Goal: Task Accomplishment & Management: Use online tool/utility

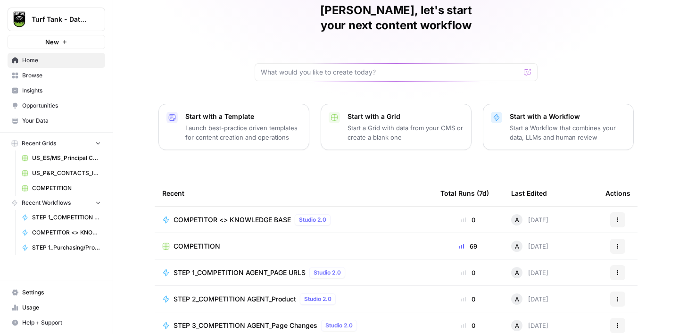
scroll to position [100, 0]
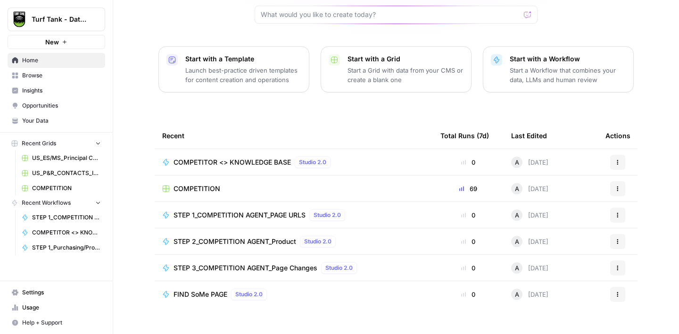
click at [45, 74] on span "Browse" at bounding box center [61, 75] width 79 height 8
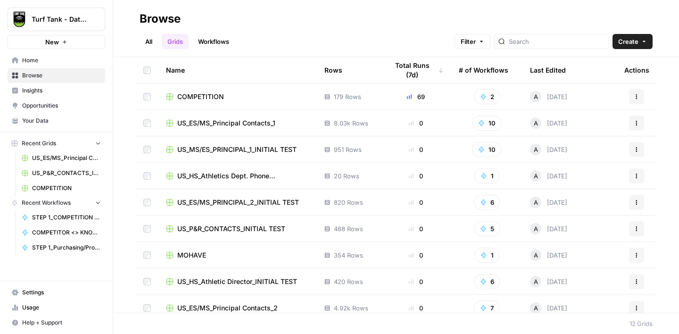
click at [255, 125] on span "US_ES/MS_Principal Contacts_1" at bounding box center [226, 122] width 98 height 9
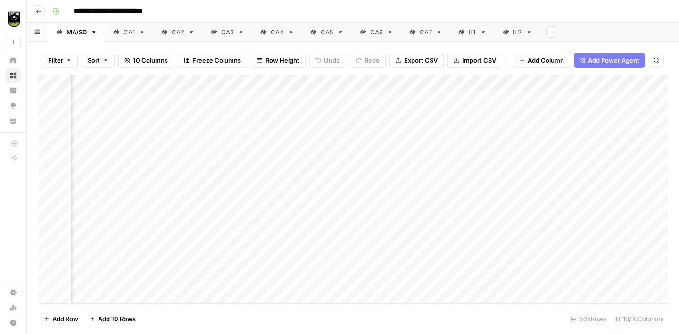
scroll to position [0, 121]
click at [495, 84] on div "Add Column" at bounding box center [353, 189] width 630 height 228
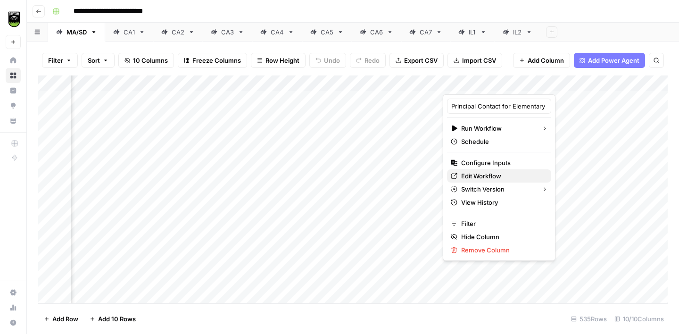
click at [490, 179] on span "Edit Workflow" at bounding box center [502, 175] width 83 height 9
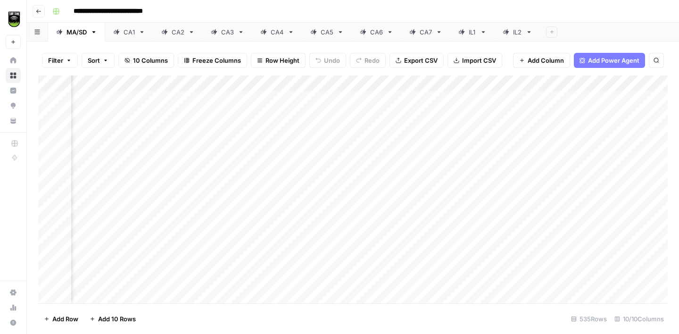
scroll to position [0, 0]
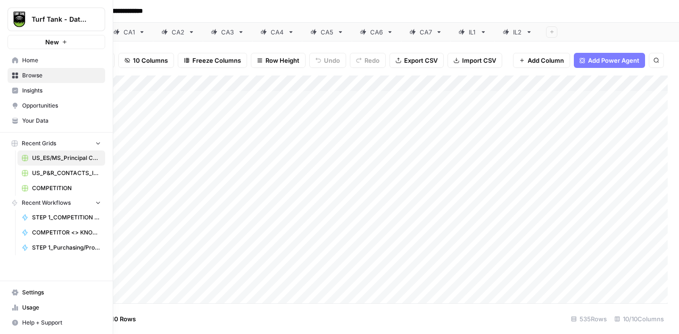
click at [44, 75] on span "Browse" at bounding box center [61, 75] width 79 height 8
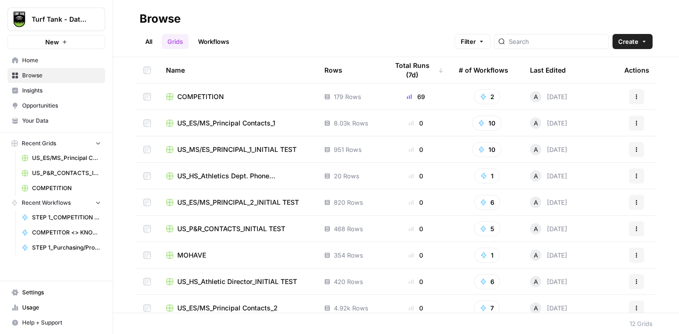
click at [36, 123] on span "Your Data" at bounding box center [61, 121] width 79 height 8
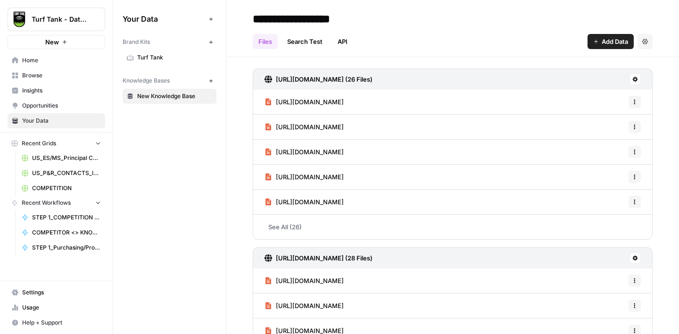
click at [32, 293] on span "Settings" at bounding box center [61, 292] width 79 height 8
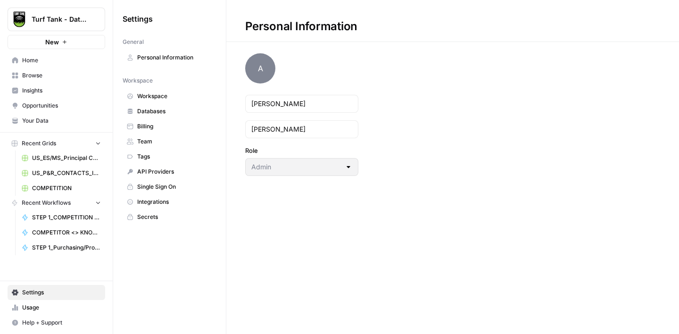
click at [33, 309] on span "Usage" at bounding box center [61, 307] width 79 height 8
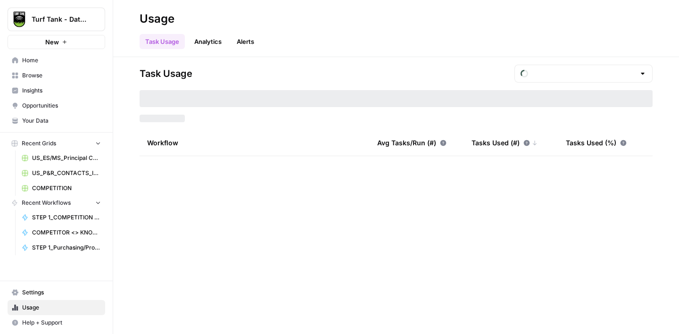
type input "September Tasks"
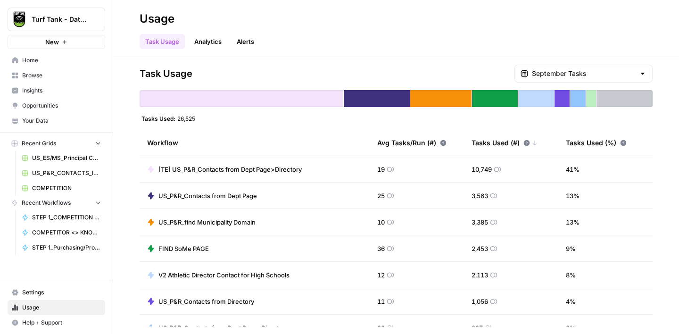
drag, startPoint x: 196, startPoint y: 119, endPoint x: 176, endPoint y: 120, distance: 19.8
click at [176, 120] on div "Tasks Used: 26,525" at bounding box center [169, 119] width 58 height 8
drag, startPoint x: 473, startPoint y: 168, endPoint x: 501, endPoint y: 170, distance: 27.9
click at [501, 170] on div "10,749" at bounding box center [487, 169] width 30 height 9
click at [41, 74] on span "Browse" at bounding box center [61, 75] width 79 height 8
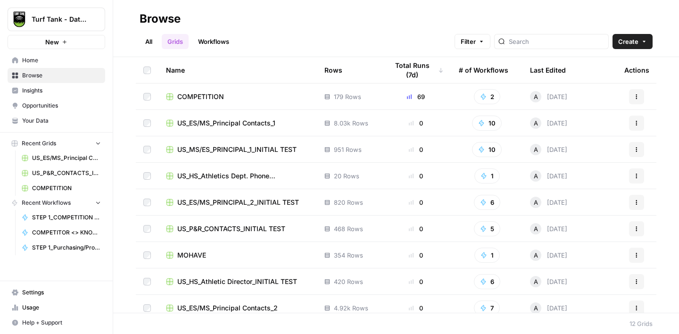
click at [221, 41] on link "Workflows" at bounding box center [213, 41] width 42 height 15
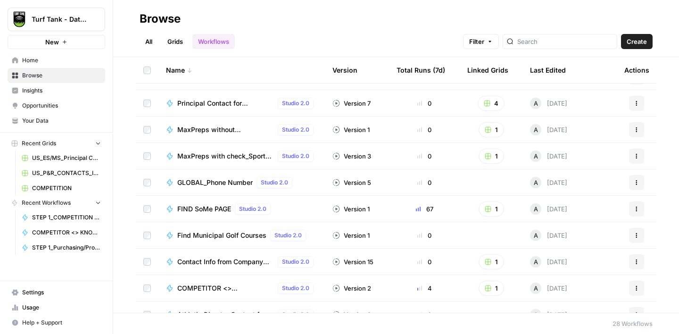
scroll to position [510, 0]
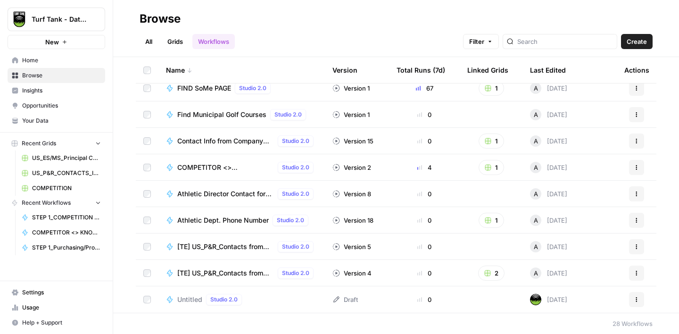
click at [49, 90] on span "Insights" at bounding box center [61, 90] width 79 height 8
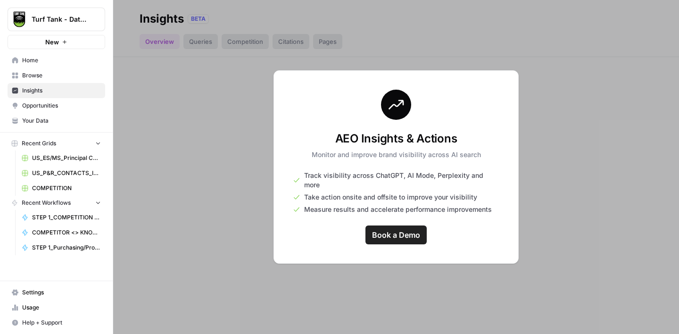
click at [52, 106] on span "Opportunities" at bounding box center [61, 105] width 79 height 8
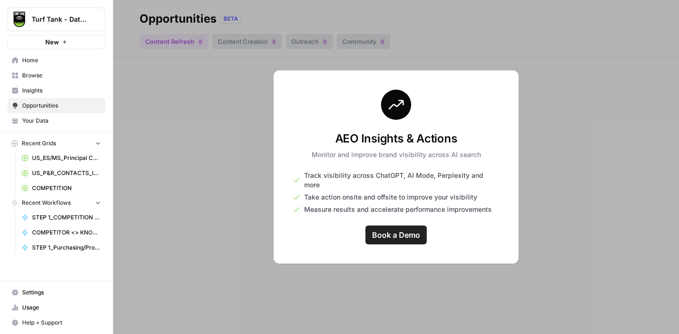
click at [46, 118] on span "Your Data" at bounding box center [61, 121] width 79 height 8
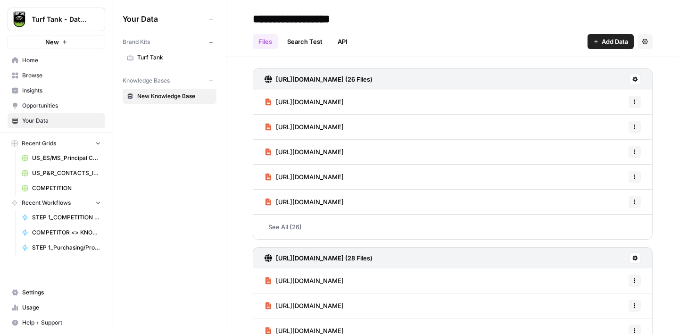
click at [39, 61] on span "Home" at bounding box center [61, 60] width 79 height 8
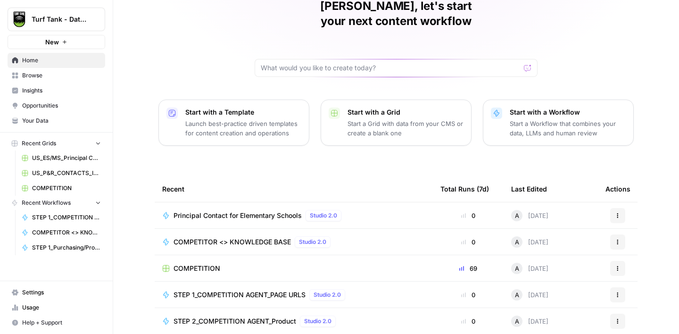
scroll to position [100, 0]
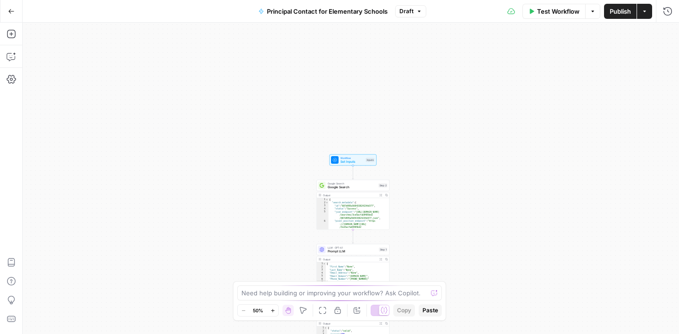
click at [349, 160] on span "Set Inputs" at bounding box center [353, 161] width 24 height 5
click at [668, 34] on icon "button" at bounding box center [668, 34] width 6 height 6
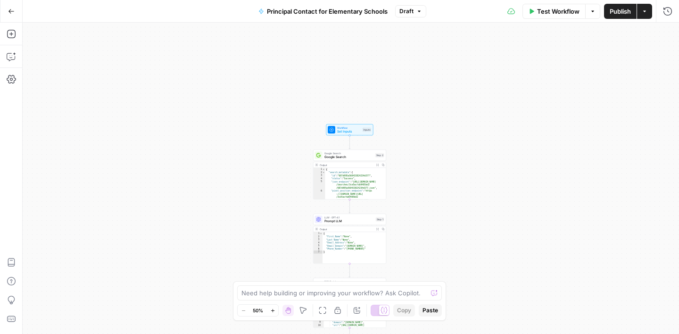
drag, startPoint x: 442, startPoint y: 222, endPoint x: 430, endPoint y: 137, distance: 86.2
click at [430, 137] on div "true false Workflow Set Inputs Inputs Google Search Google Search Step 2 Output…" at bounding box center [351, 178] width 657 height 311
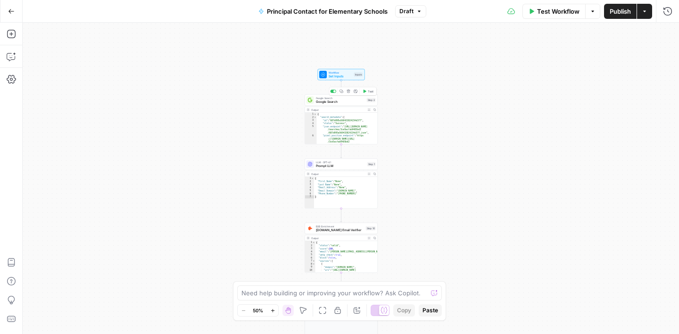
click at [350, 101] on span "Google Search" at bounding box center [340, 102] width 49 height 5
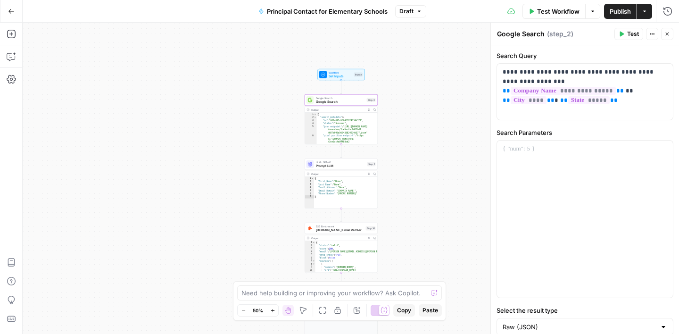
click at [669, 29] on button "Close" at bounding box center [667, 34] width 12 height 12
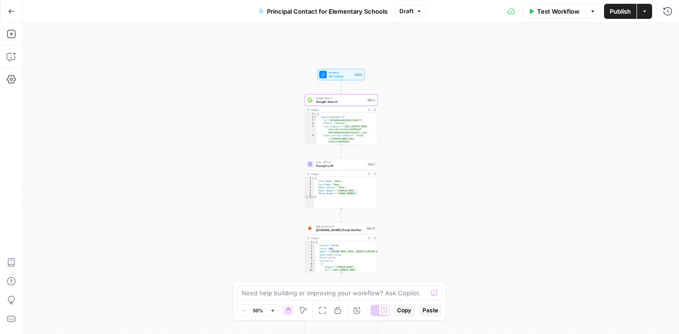
click at [349, 168] on div "LLM · GPT-4.1 Prompt LLM Step 1 Copy step Delete step Add Note Test" at bounding box center [341, 164] width 73 height 11
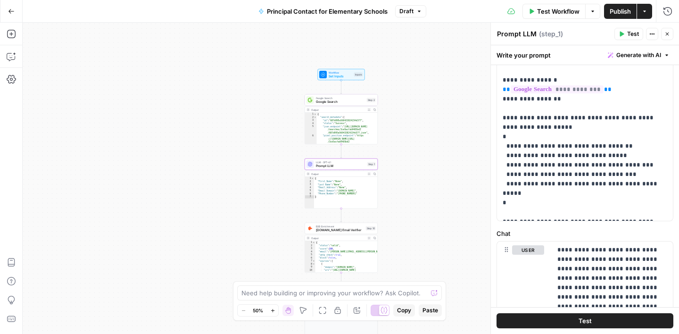
scroll to position [266, 0]
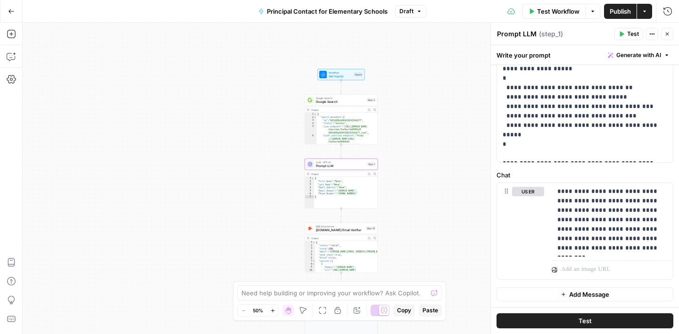
click at [343, 228] on span "[DOMAIN_NAME] Email Verifier" at bounding box center [340, 230] width 48 height 5
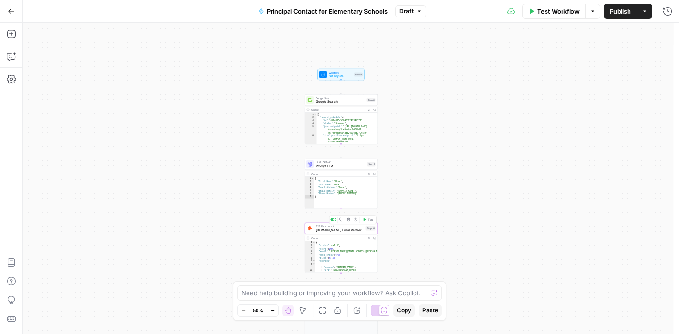
type textarea "[DOMAIN_NAME] Email Verifier"
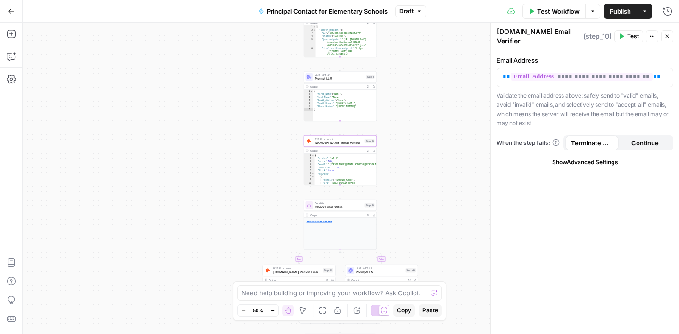
drag, startPoint x: 416, startPoint y: 216, endPoint x: 415, endPoint y: 127, distance: 88.7
click at [415, 127] on div "true false Workflow Set Inputs Inputs Google Search Google Search Step 2 Output…" at bounding box center [351, 178] width 657 height 311
click at [348, 209] on div "Condition Check Email Status Step 13 Copy step Delete step Add Note Test" at bounding box center [340, 203] width 73 height 11
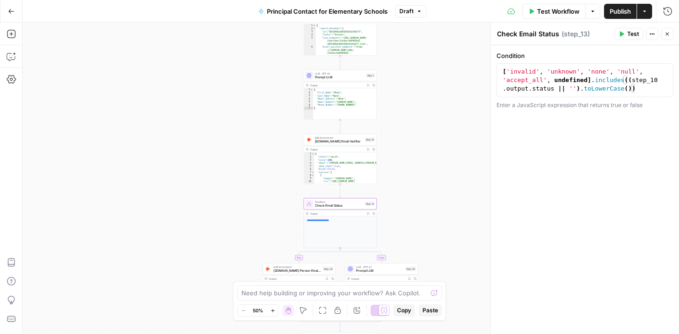
drag, startPoint x: 217, startPoint y: 231, endPoint x: 231, endPoint y: 160, distance: 71.5
click at [231, 160] on div "true false Workflow Set Inputs Inputs Google Search Google Search Step 2 Output…" at bounding box center [351, 178] width 657 height 311
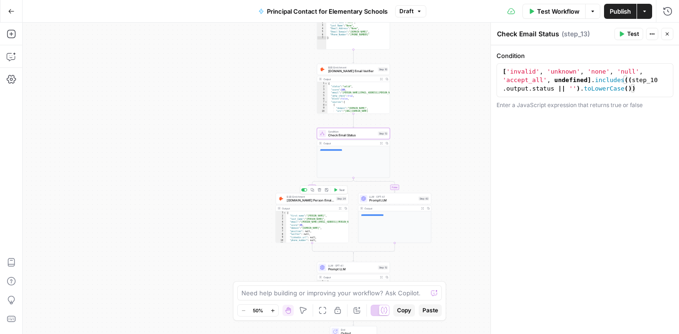
click at [311, 201] on span "[DOMAIN_NAME] Person Email Search" at bounding box center [311, 200] width 48 height 5
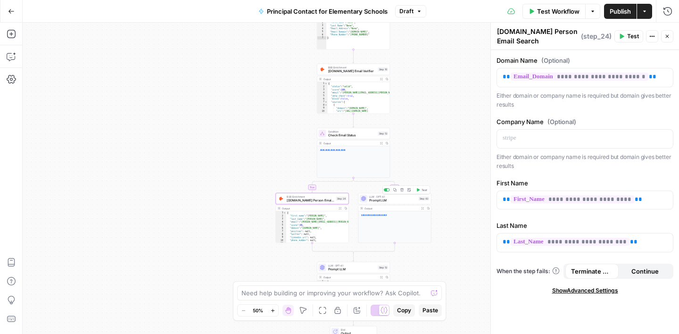
drag, startPoint x: 401, startPoint y: 199, endPoint x: 396, endPoint y: 196, distance: 5.5
click at [401, 199] on span "Prompt LLM" at bounding box center [393, 200] width 48 height 5
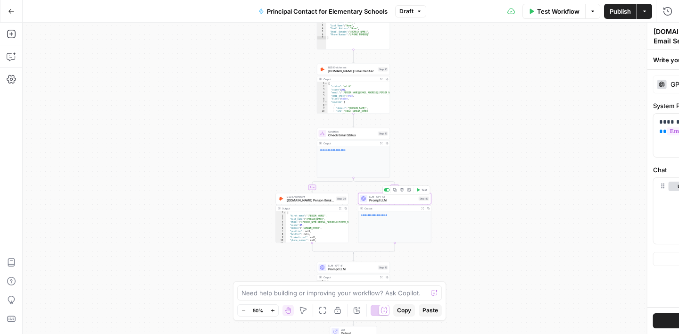
type textarea "Prompt LLM"
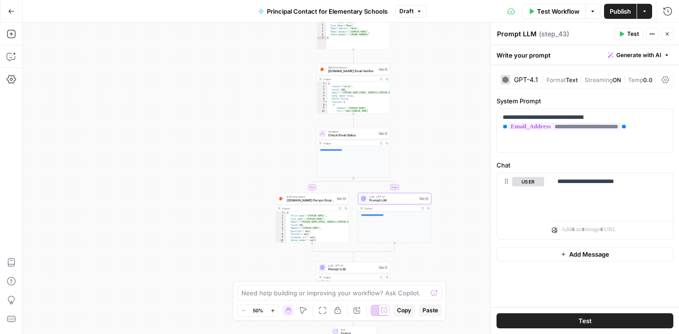
click at [663, 37] on button "Close" at bounding box center [667, 34] width 12 height 12
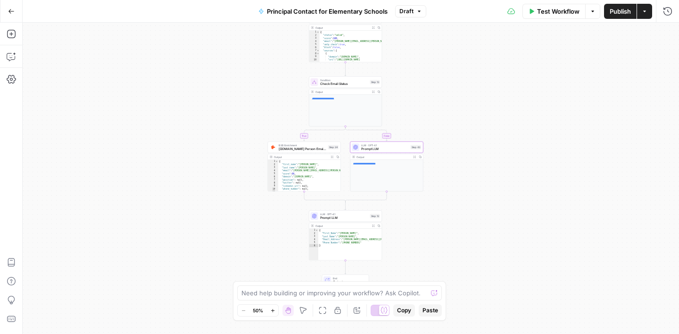
drag, startPoint x: 498, startPoint y: 199, endPoint x: 490, endPoint y: 138, distance: 61.5
click at [490, 142] on div "true false Workflow Set Inputs Inputs Google Search Google Search Step 2 Output…" at bounding box center [351, 178] width 657 height 311
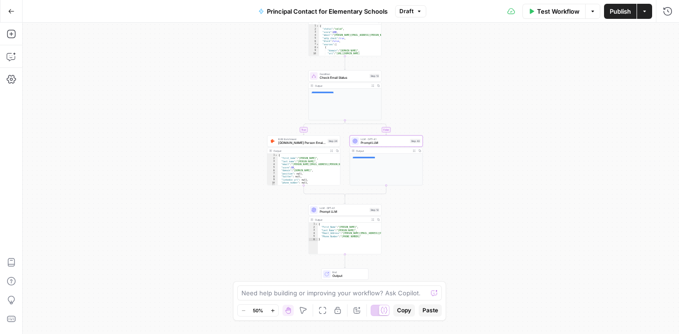
click at [356, 216] on div "LLM · GPT-4.1 Prompt LLM Step 12 Output Expand Output Copy 1 2 3 4 5 6 { "First…" at bounding box center [345, 229] width 73 height 50
click at [351, 214] on div "LLM · GPT-4.1 Prompt LLM Step 12 Copy step Delete step Add Note Test" at bounding box center [345, 209] width 73 height 11
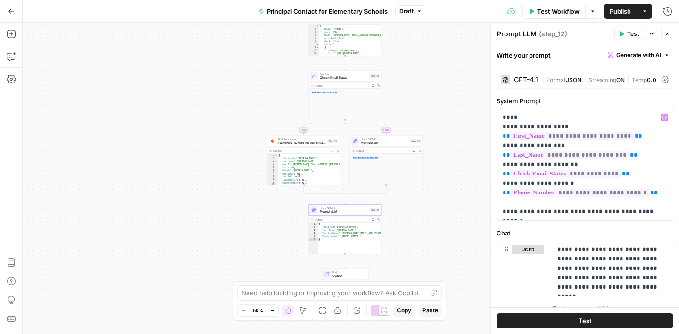
scroll to position [39, 0]
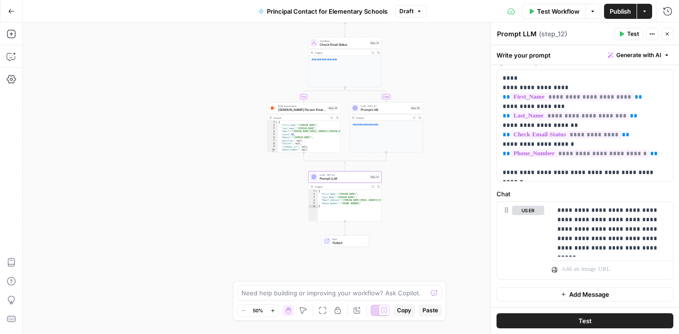
drag, startPoint x: 441, startPoint y: 252, endPoint x: 442, endPoint y: 206, distance: 46.2
click at [442, 206] on div "true false Workflow Set Inputs Inputs Google Search Google Search Step 2 Output…" at bounding box center [351, 178] width 657 height 311
